Goal: Transaction & Acquisition: Book appointment/travel/reservation

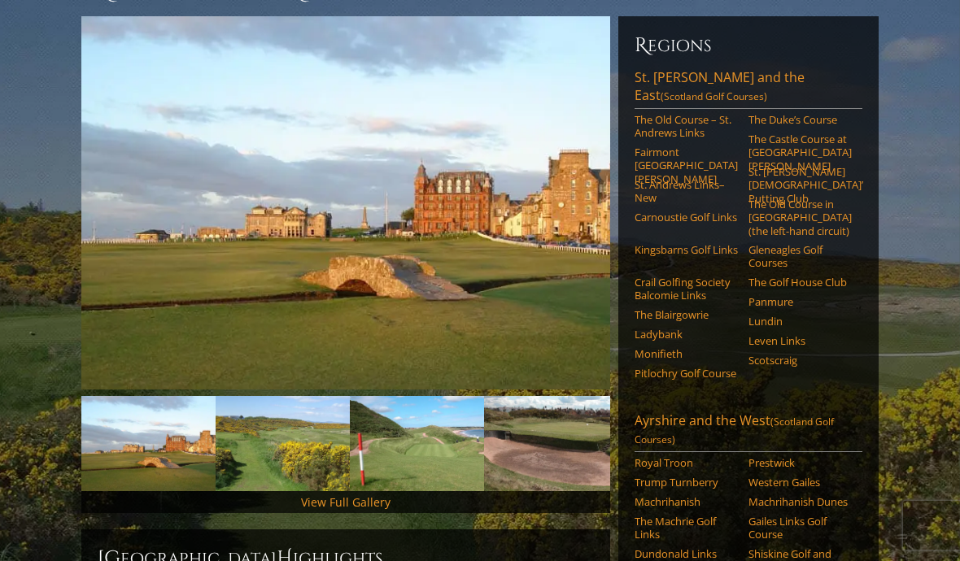
scroll to position [191, 0]
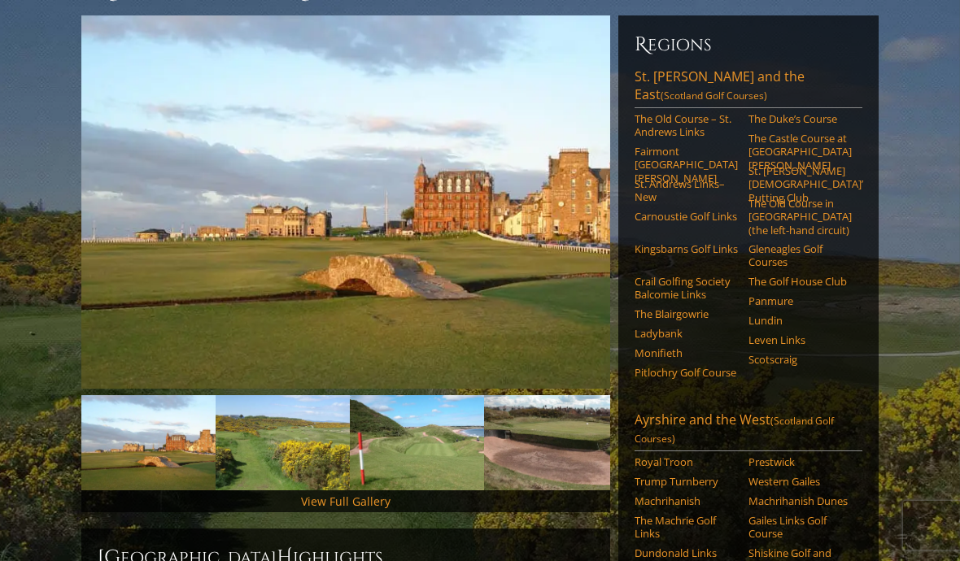
click at [700, 116] on link "The Old Course – St. Andrews Links" at bounding box center [685, 125] width 103 height 27
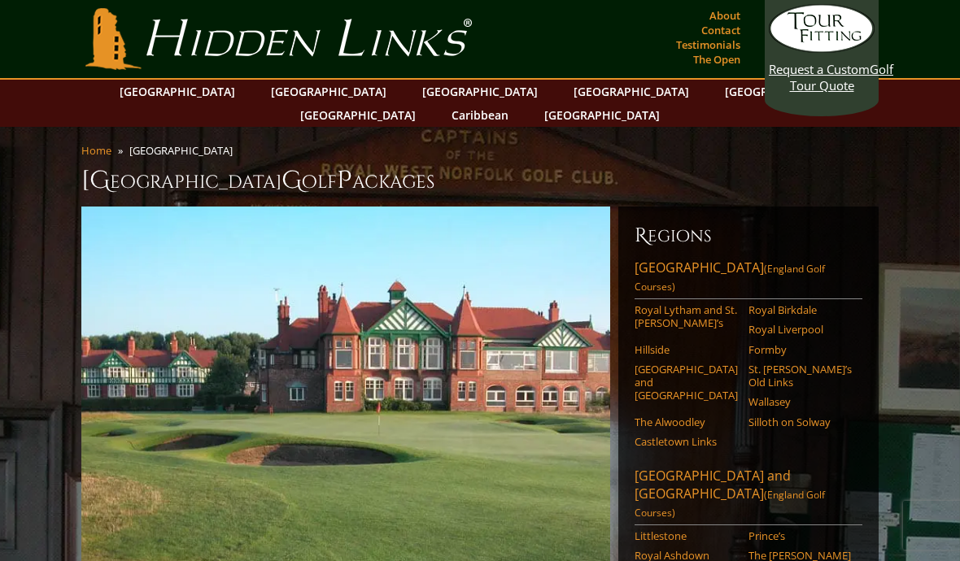
click at [238, 86] on link "[GEOGRAPHIC_DATA]" at bounding box center [177, 92] width 132 height 24
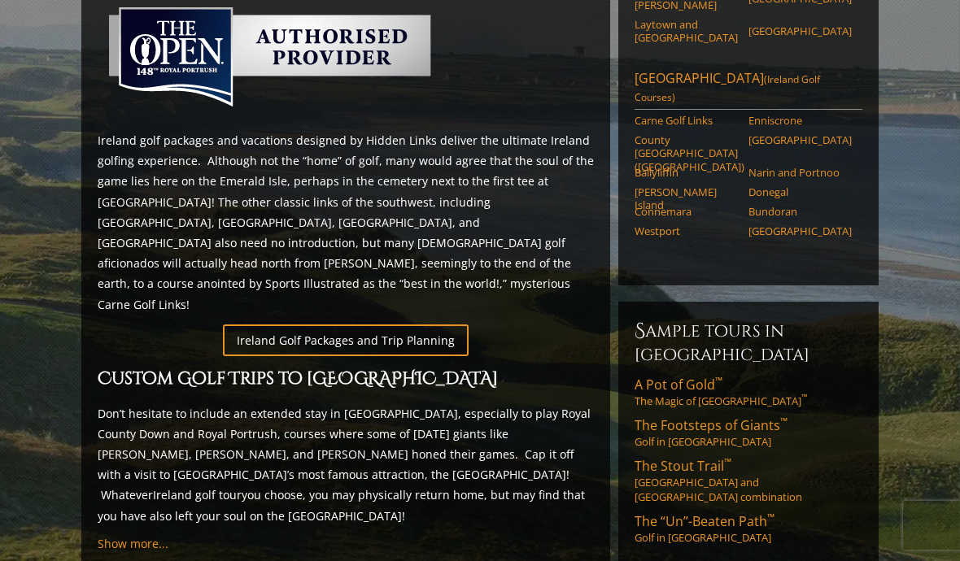
scroll to position [798, 0]
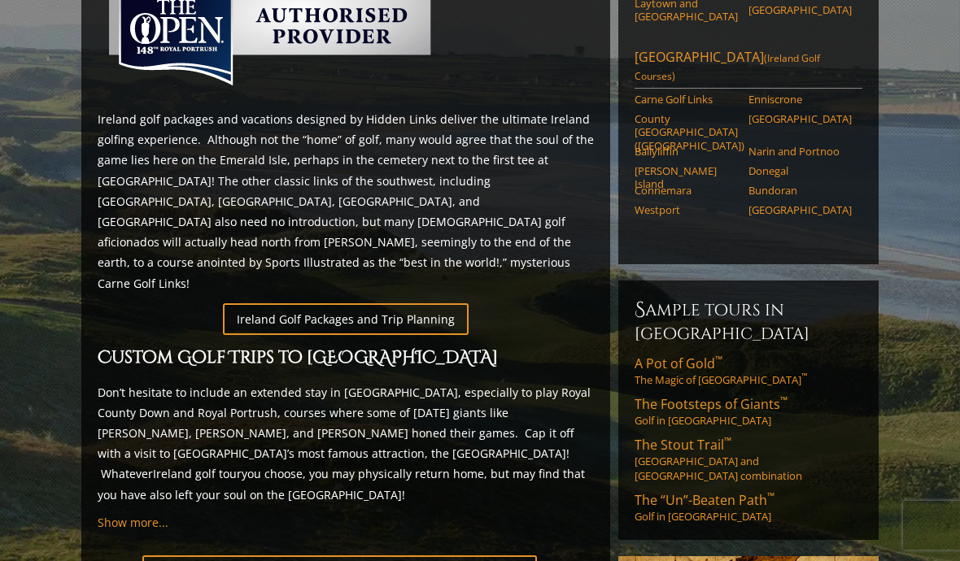
click at [422, 303] on link "Ireland Golf Packages and Trip Planning" at bounding box center [346, 319] width 246 height 32
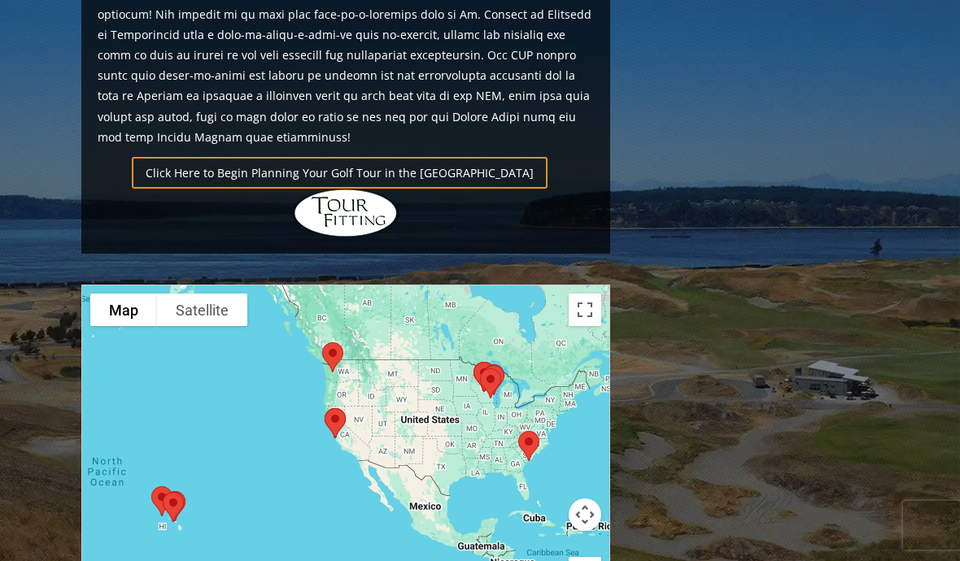
scroll to position [1179, 0]
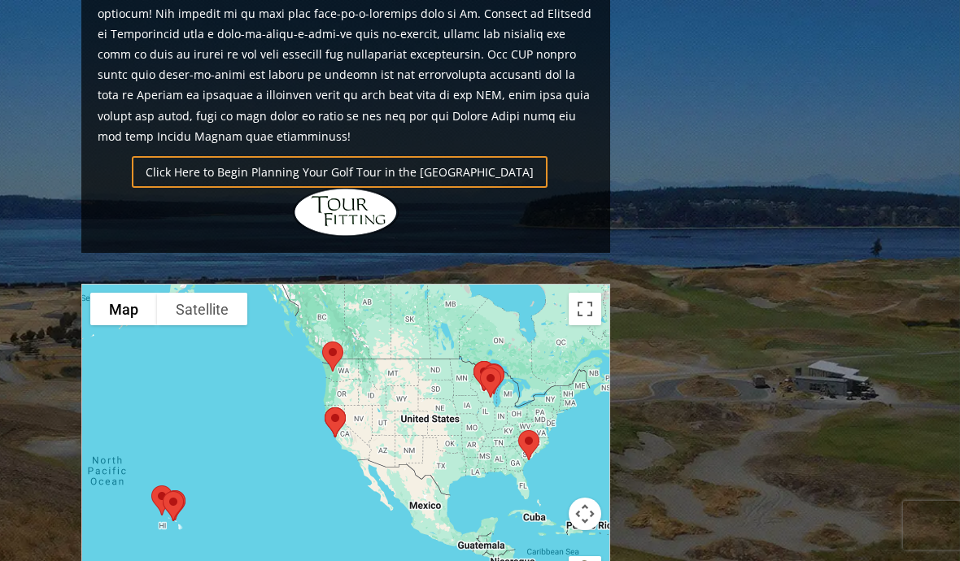
click at [369, 156] on link "Click Here to Begin Planning Your Golf Tour in the USA" at bounding box center [340, 172] width 416 height 32
